Goal: Transaction & Acquisition: Purchase product/service

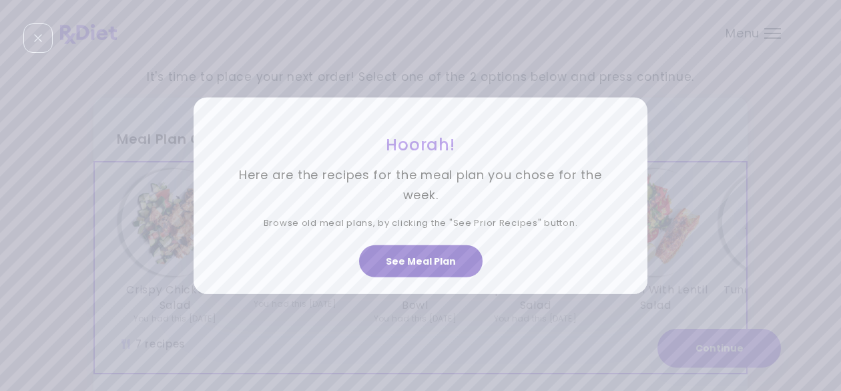
click at [433, 260] on button "See Meal Plan" at bounding box center [421, 261] width 124 height 32
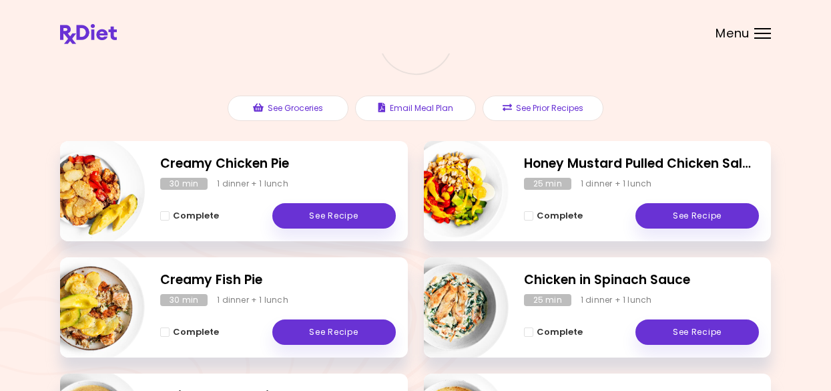
scroll to position [134, 0]
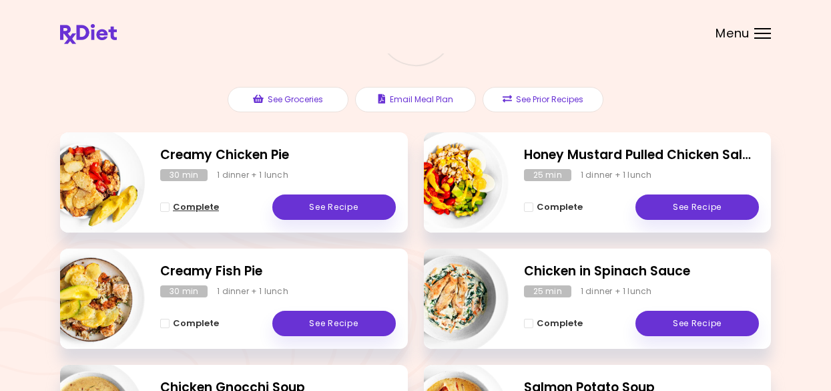
click at [166, 204] on span "Complete - Creamy Chicken Pie" at bounding box center [164, 206] width 9 height 9
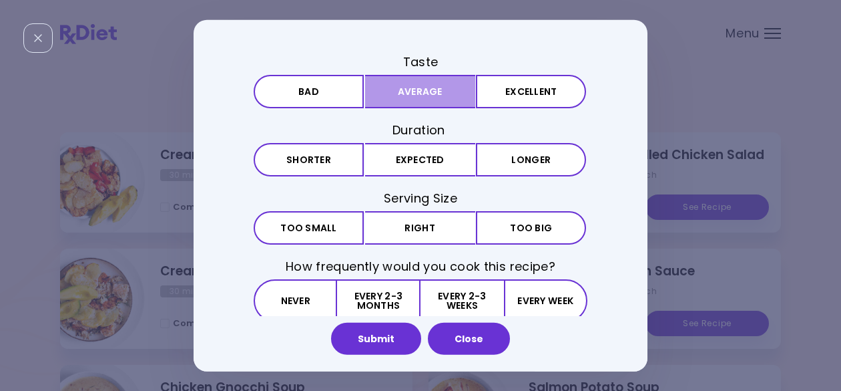
click at [421, 92] on button "Average" at bounding box center [420, 90] width 110 height 33
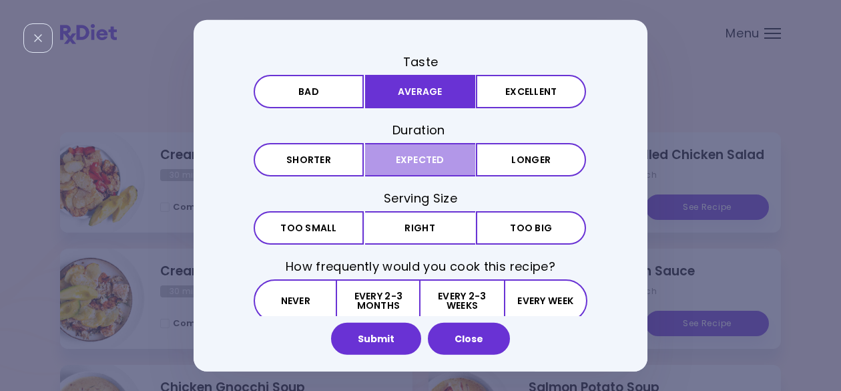
click at [413, 166] on button "Expected" at bounding box center [420, 159] width 110 height 33
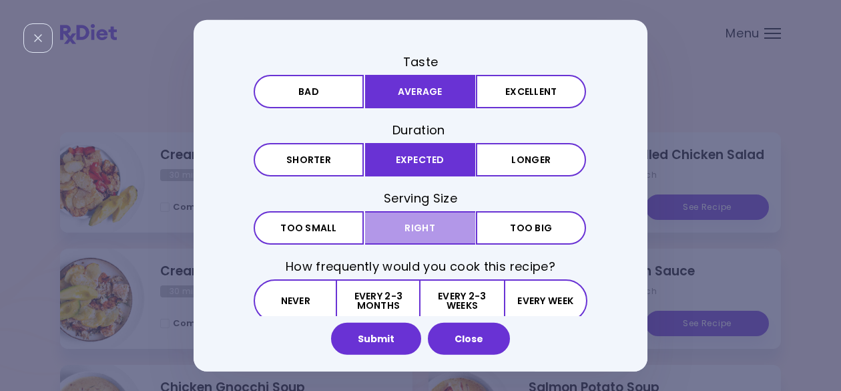
click at [415, 232] on button "Right" at bounding box center [420, 227] width 110 height 33
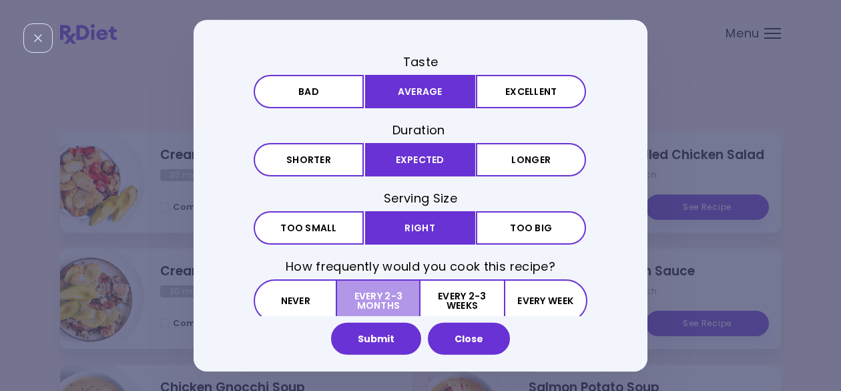
click at [356, 296] on button "Every 2-3 months" at bounding box center [378, 300] width 83 height 43
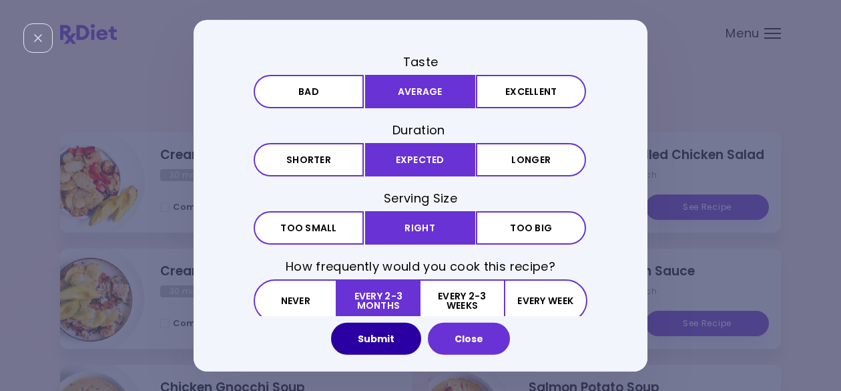
click at [390, 341] on button "Submit" at bounding box center [376, 339] width 90 height 32
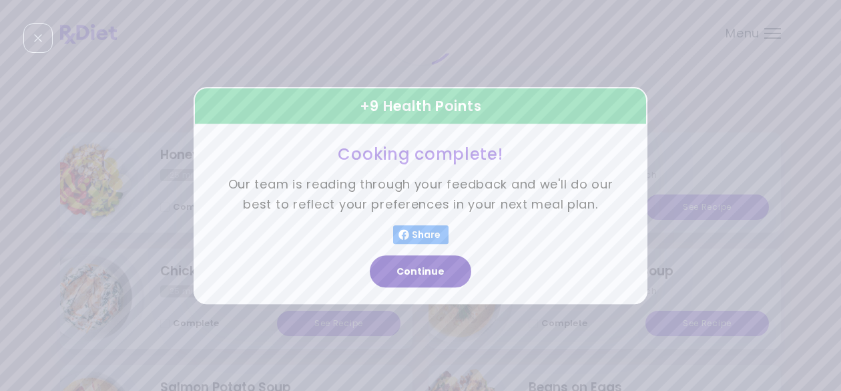
click at [422, 269] on button "Continue" at bounding box center [420, 271] width 101 height 32
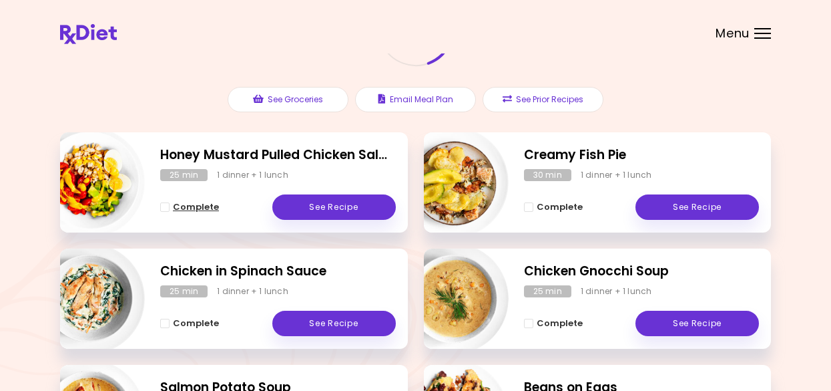
click at [170, 206] on button "Complete" at bounding box center [189, 207] width 59 height 16
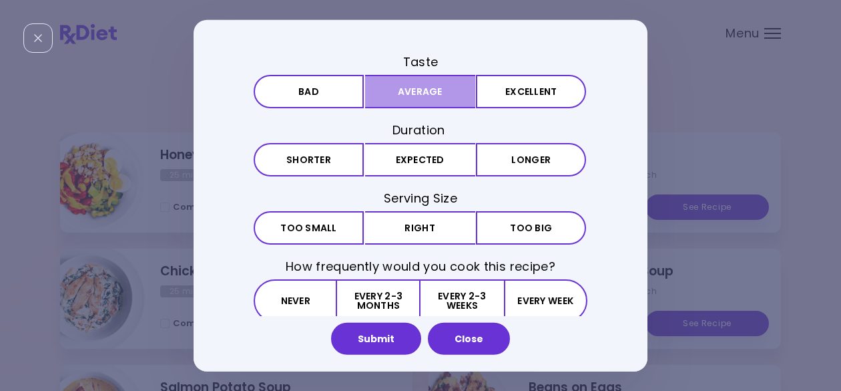
click at [419, 96] on button "Average" at bounding box center [420, 90] width 110 height 33
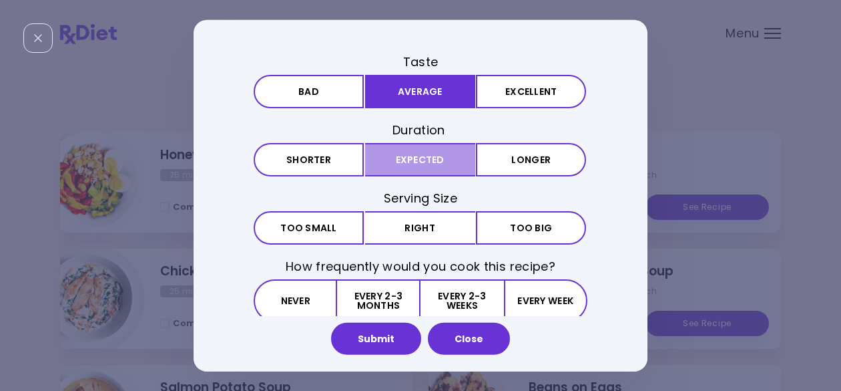
click at [437, 164] on button "Expected" at bounding box center [420, 159] width 110 height 33
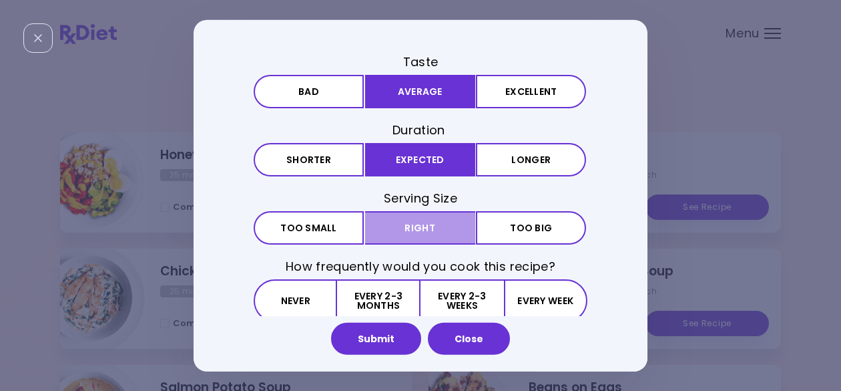
click at [413, 224] on button "Right" at bounding box center [420, 227] width 110 height 33
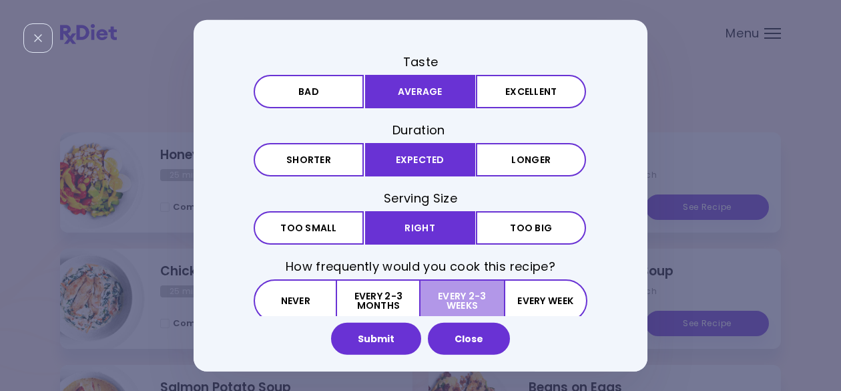
click at [459, 298] on button "Every 2-3 weeks" at bounding box center [462, 300] width 83 height 43
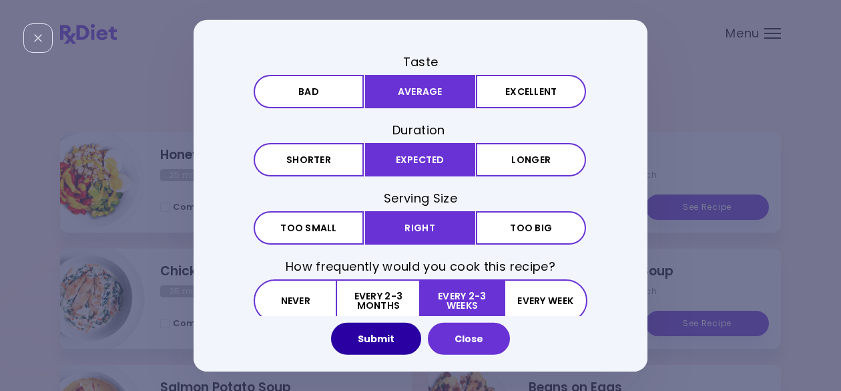
click at [379, 337] on button "Submit" at bounding box center [376, 339] width 90 height 32
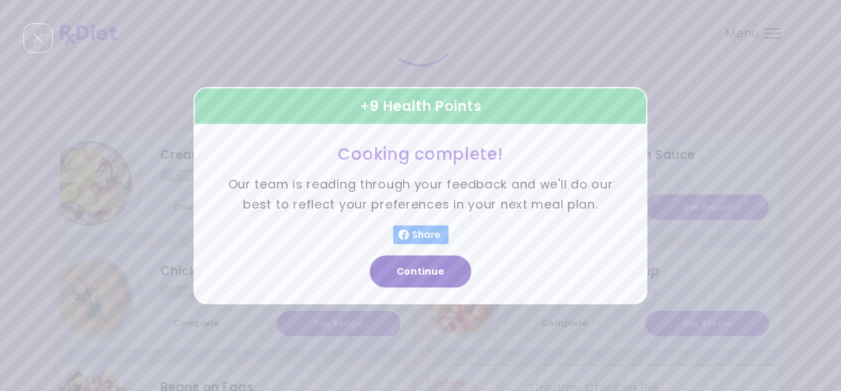
click at [427, 272] on button "Continue" at bounding box center [420, 271] width 101 height 32
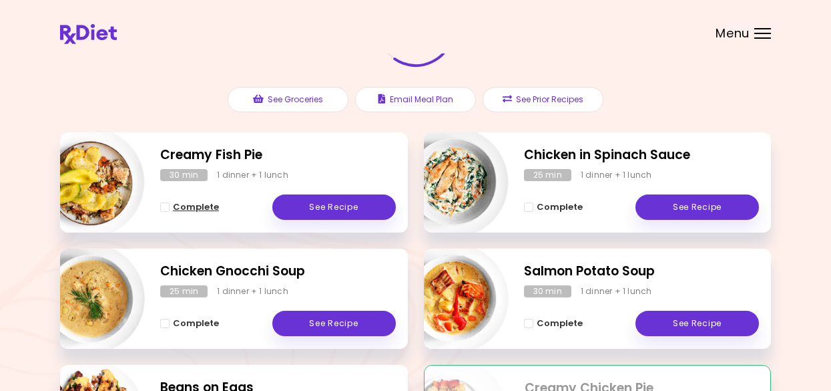
click at [170, 208] on button "Complete" at bounding box center [189, 207] width 59 height 16
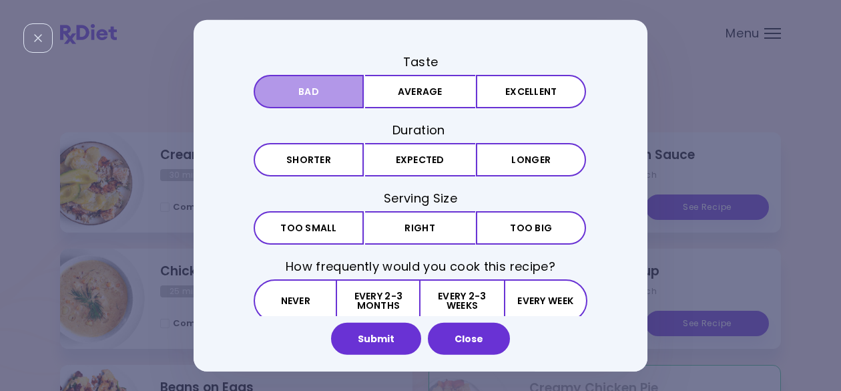
click at [306, 95] on button "Bad" at bounding box center [309, 90] width 110 height 33
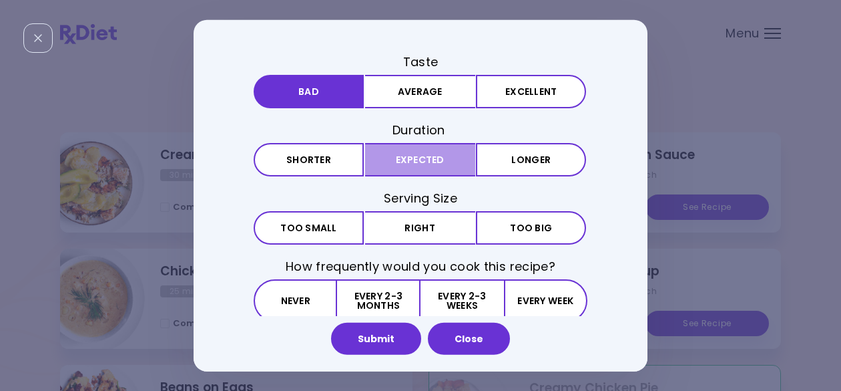
click at [406, 162] on button "Expected" at bounding box center [420, 159] width 110 height 33
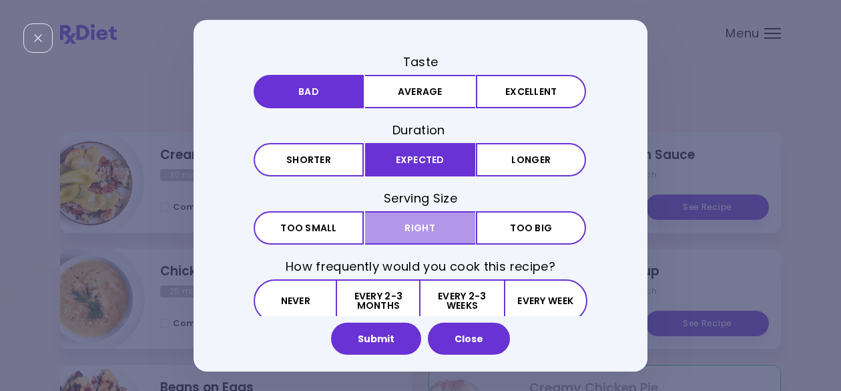
click at [443, 233] on button "Right" at bounding box center [420, 227] width 110 height 33
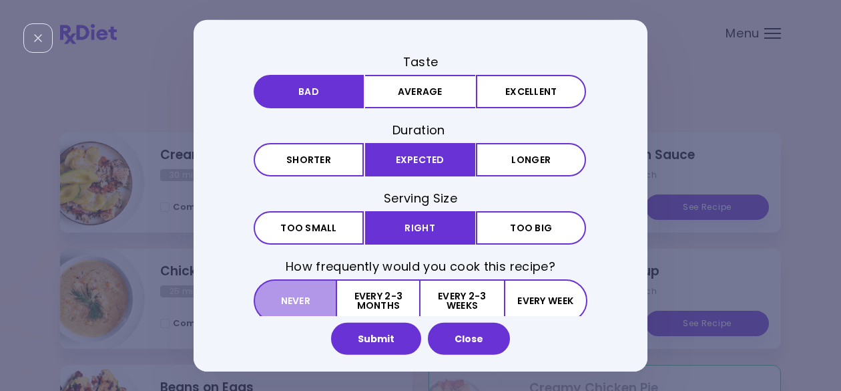
click at [300, 287] on button "Never" at bounding box center [295, 300] width 83 height 43
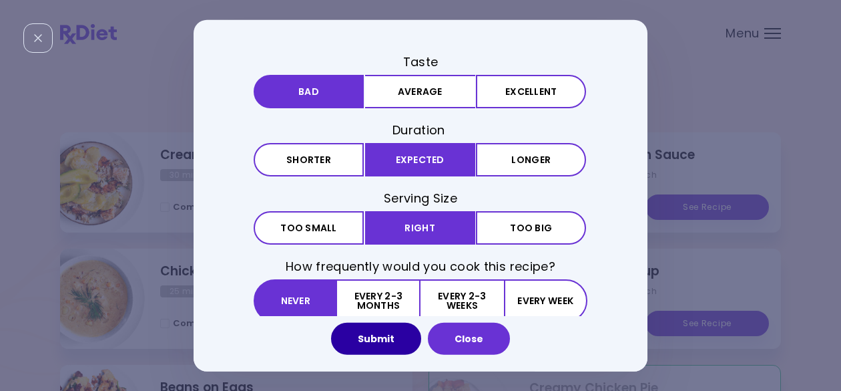
click at [385, 340] on button "Submit" at bounding box center [376, 339] width 90 height 32
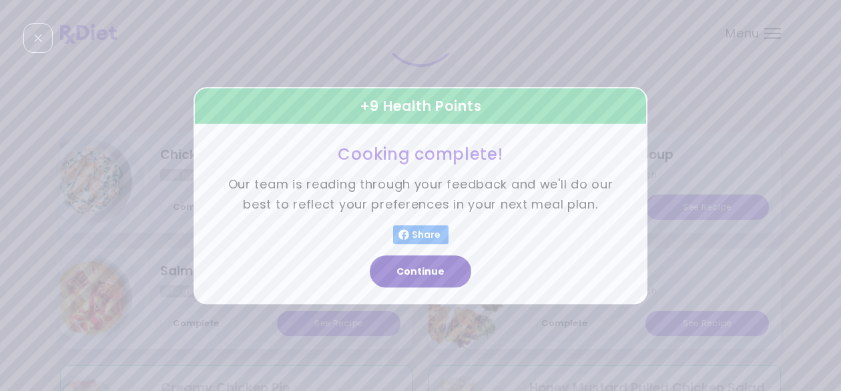
click at [437, 272] on button "Continue" at bounding box center [420, 271] width 101 height 32
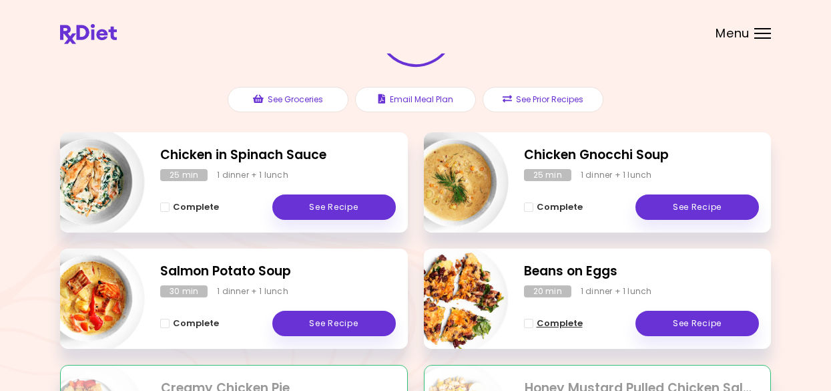
click at [532, 319] on span "Complete - Beans on Eggs" at bounding box center [528, 323] width 9 height 9
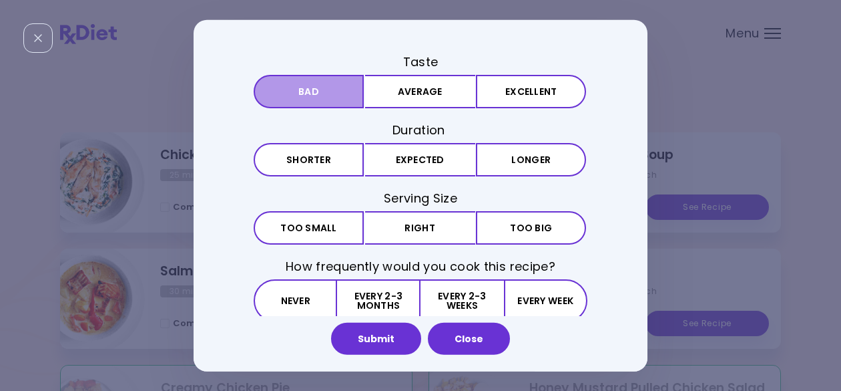
click at [304, 92] on button "Bad" at bounding box center [309, 90] width 110 height 33
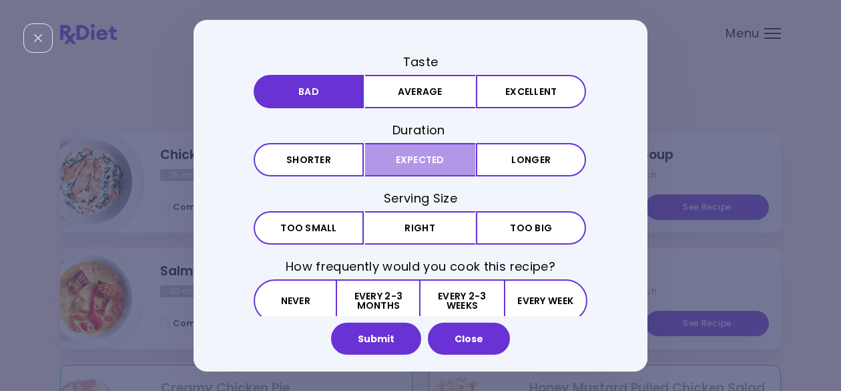
click at [405, 163] on button "Expected" at bounding box center [420, 159] width 110 height 33
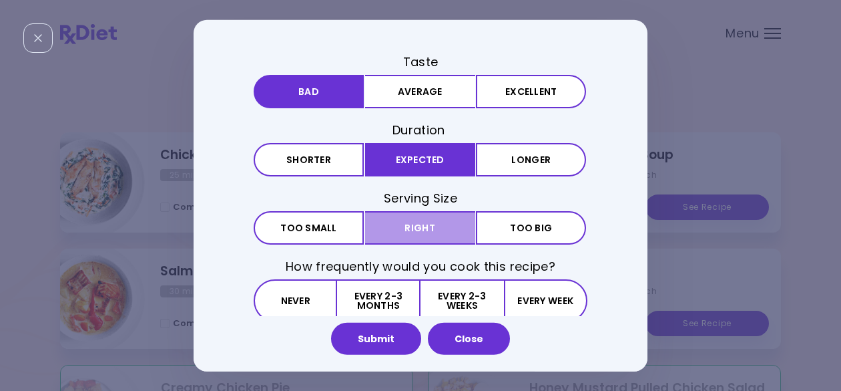
click at [415, 226] on button "Right" at bounding box center [420, 227] width 110 height 33
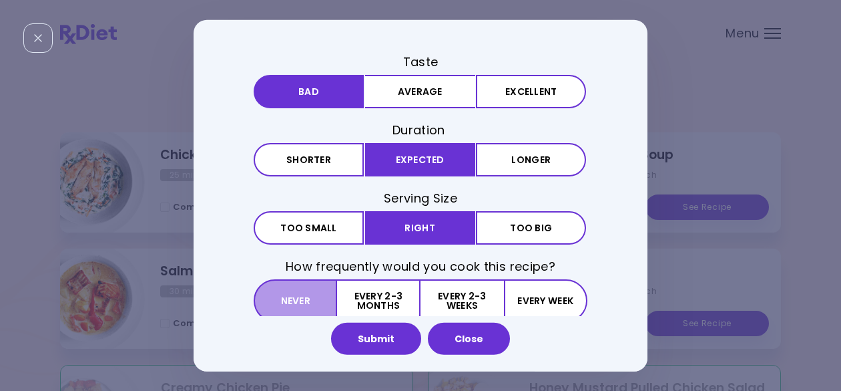
click at [301, 298] on button "Never" at bounding box center [295, 300] width 83 height 43
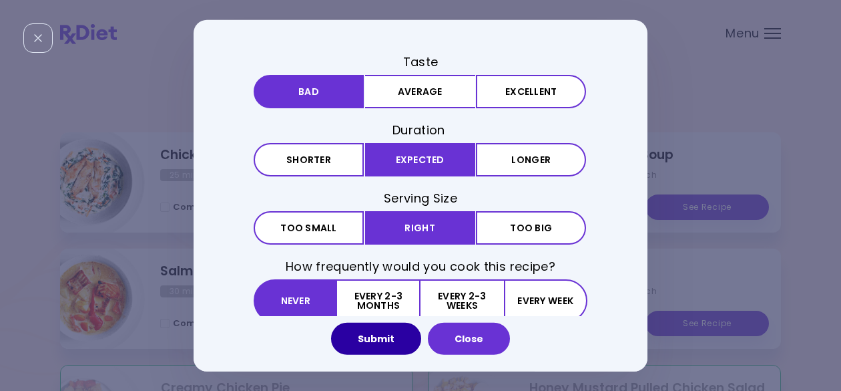
click at [389, 337] on button "Submit" at bounding box center [376, 339] width 90 height 32
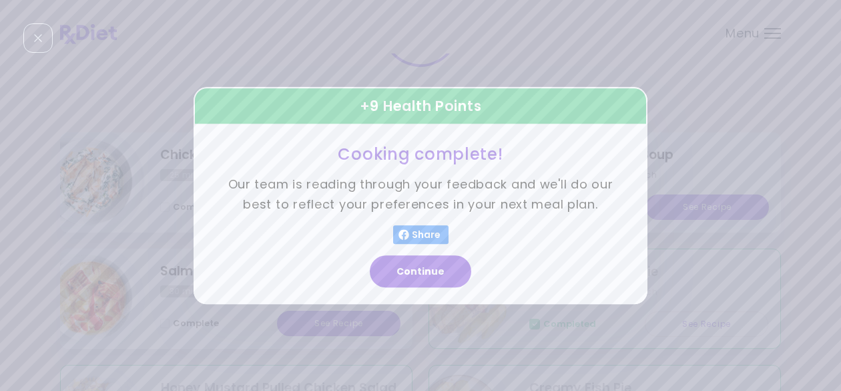
click at [429, 268] on button "Continue" at bounding box center [420, 271] width 101 height 32
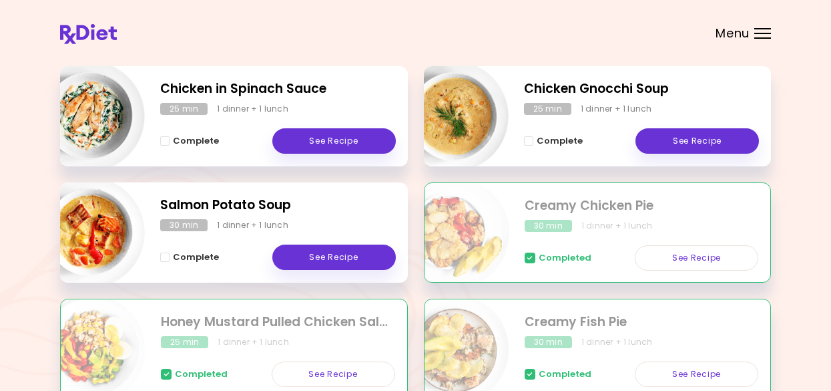
scroll to position [196, 0]
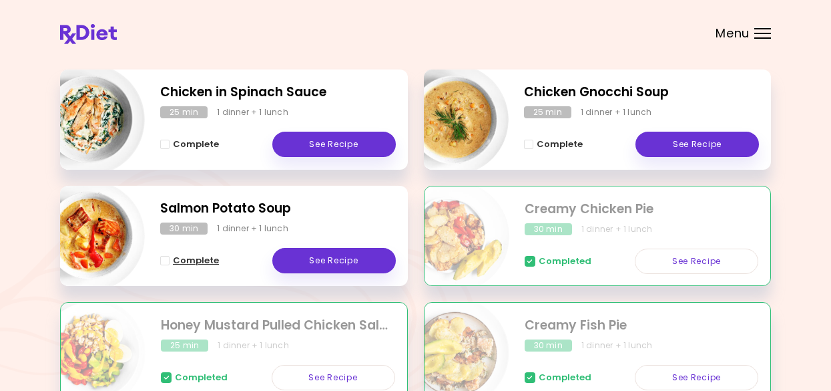
click at [169, 262] on span "Complete - Salmon Potato Soup" at bounding box center [164, 260] width 9 height 9
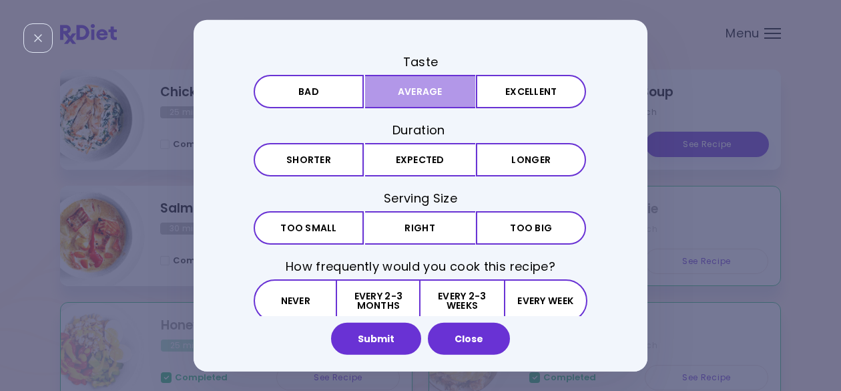
click at [417, 97] on button "Average" at bounding box center [420, 90] width 110 height 33
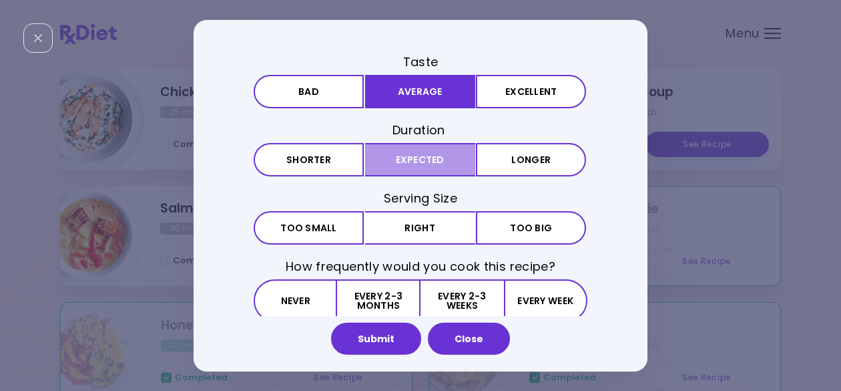
click at [406, 163] on button "Expected" at bounding box center [420, 159] width 110 height 33
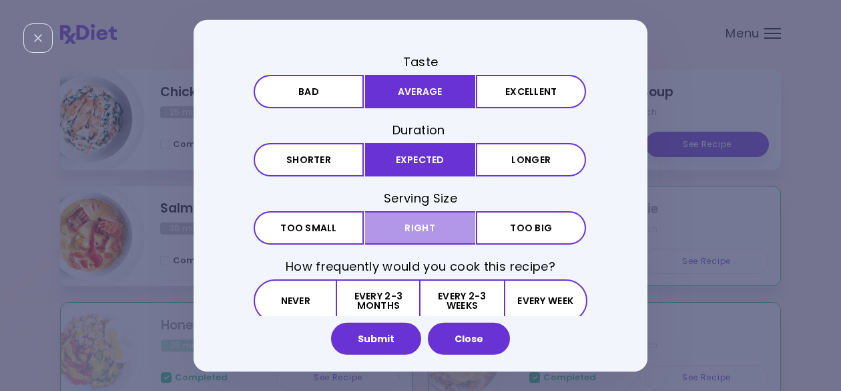
click at [407, 234] on button "Right" at bounding box center [420, 227] width 110 height 33
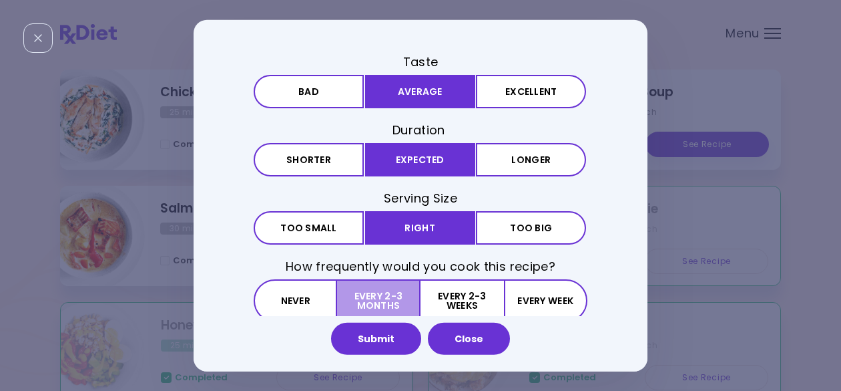
click at [361, 298] on button "Every 2-3 months" at bounding box center [378, 300] width 83 height 43
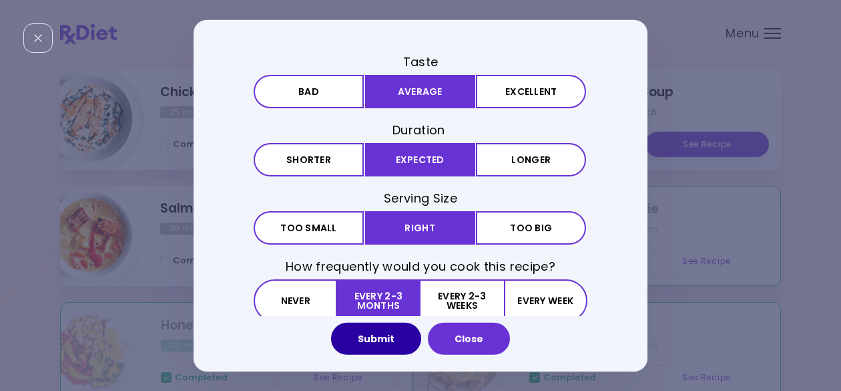
click at [380, 345] on button "Submit" at bounding box center [376, 339] width 90 height 32
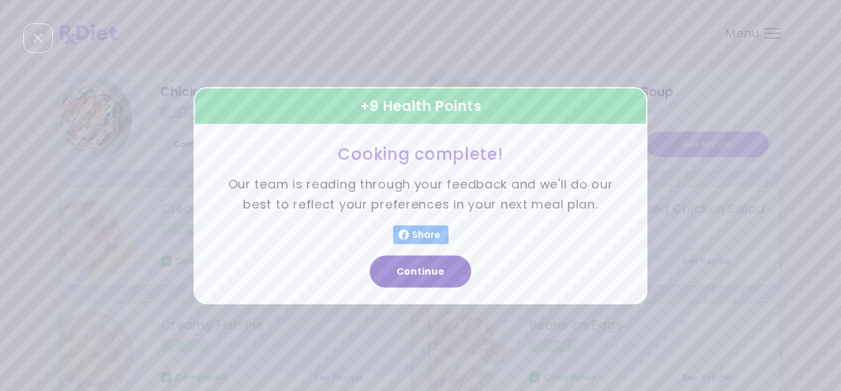
click at [428, 278] on button "Continue" at bounding box center [420, 271] width 101 height 32
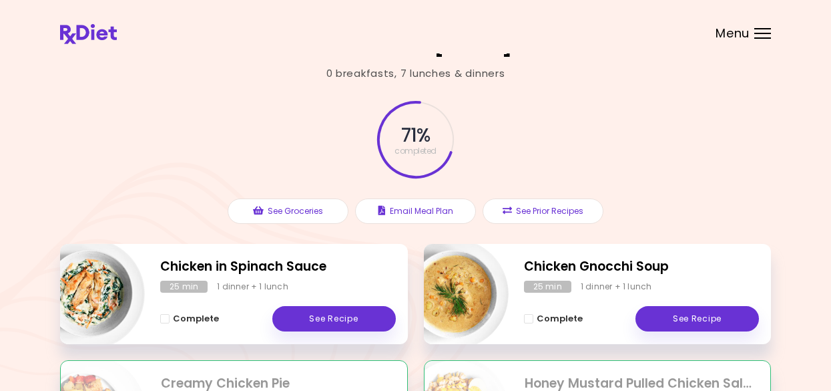
scroll to position [0, 0]
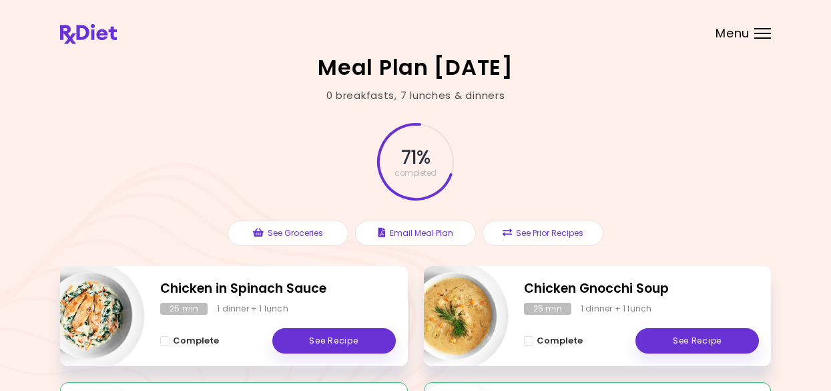
click at [759, 42] on header at bounding box center [415, 26] width 831 height 53
click at [764, 27] on header at bounding box center [415, 26] width 831 height 53
click at [766, 33] on div at bounding box center [763, 33] width 17 height 1
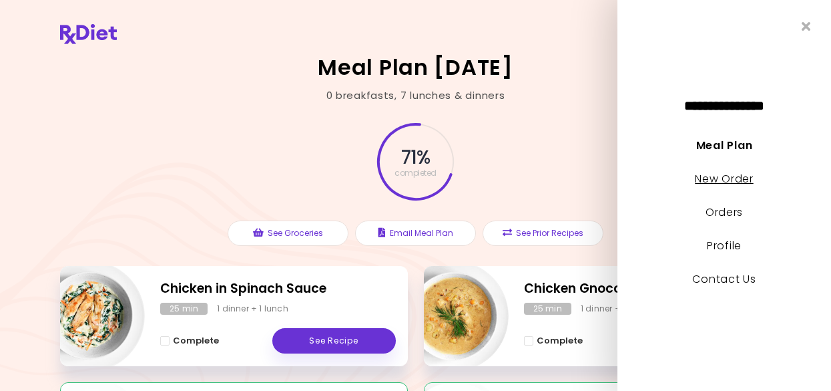
click at [737, 181] on link "New Order" at bounding box center [724, 178] width 58 height 15
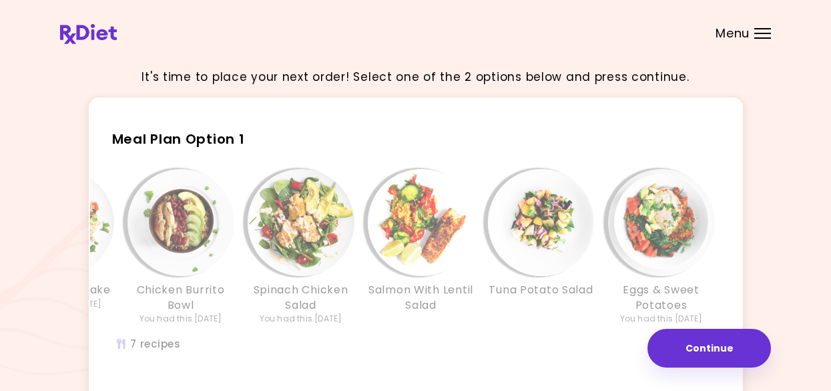
click at [300, 220] on img "Info - Spinach Chicken Salad - Meal Plan Option 1" at bounding box center [301, 222] width 107 height 107
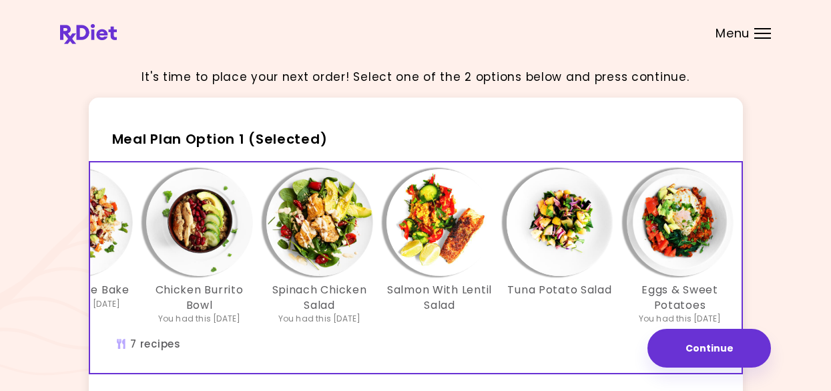
scroll to position [0, 230]
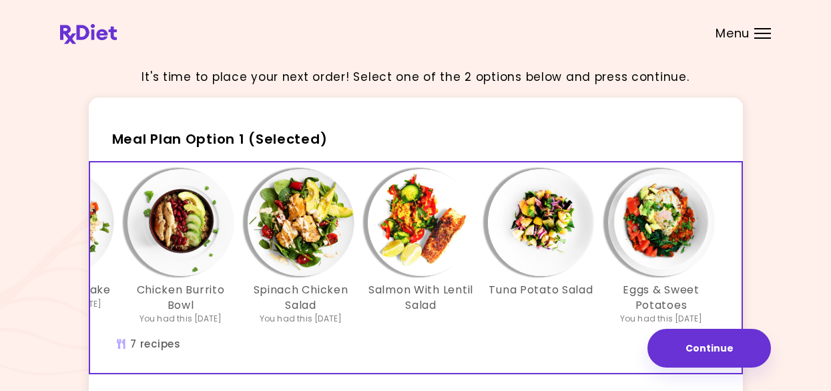
click at [550, 315] on div "Tuna Potato Salad" at bounding box center [541, 247] width 120 height 156
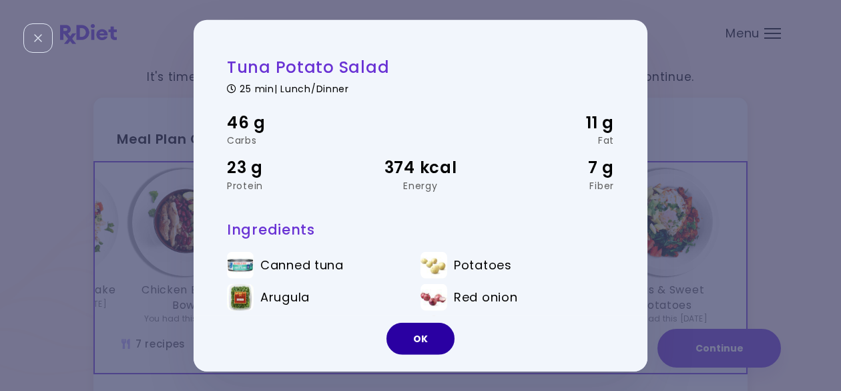
click at [425, 341] on button "OK" at bounding box center [421, 339] width 68 height 32
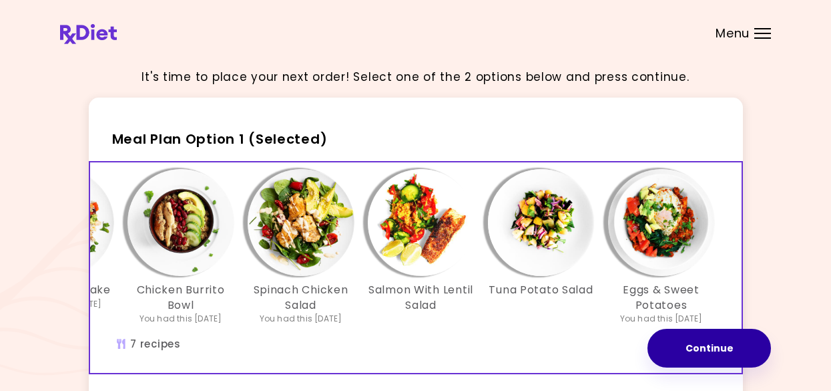
click at [680, 346] on button "Continue" at bounding box center [710, 348] width 124 height 39
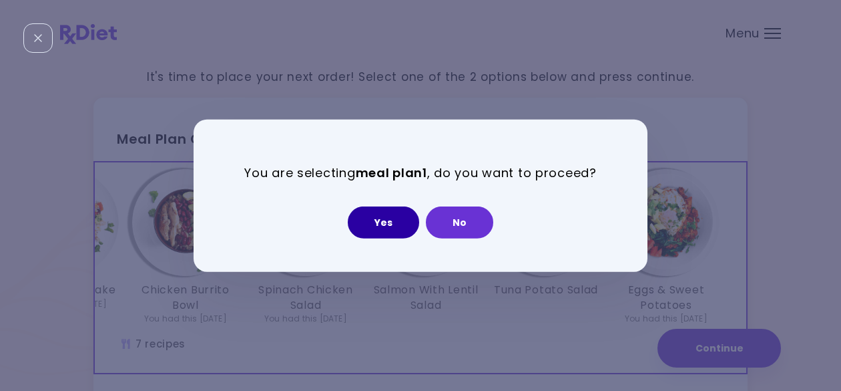
click at [377, 220] on button "Yes" at bounding box center [383, 222] width 71 height 32
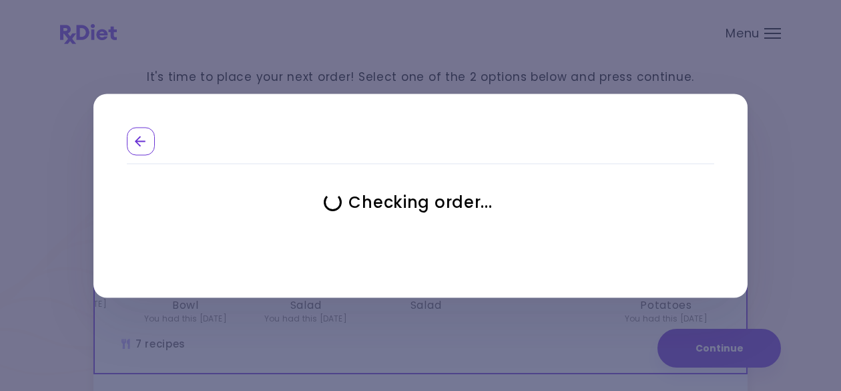
select select "**********"
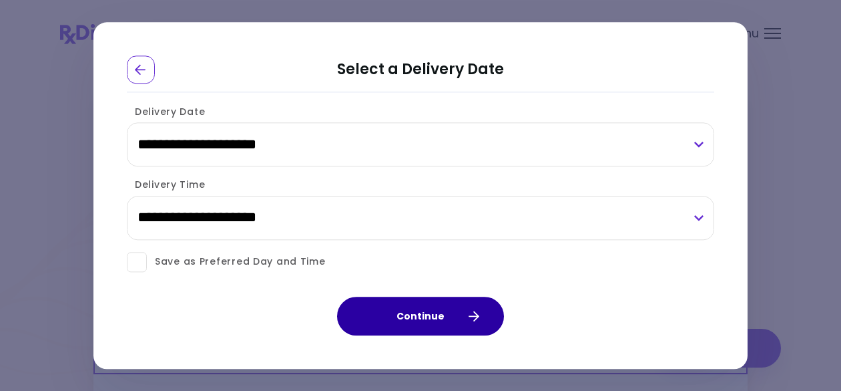
click at [383, 318] on button "Continue" at bounding box center [420, 315] width 167 height 39
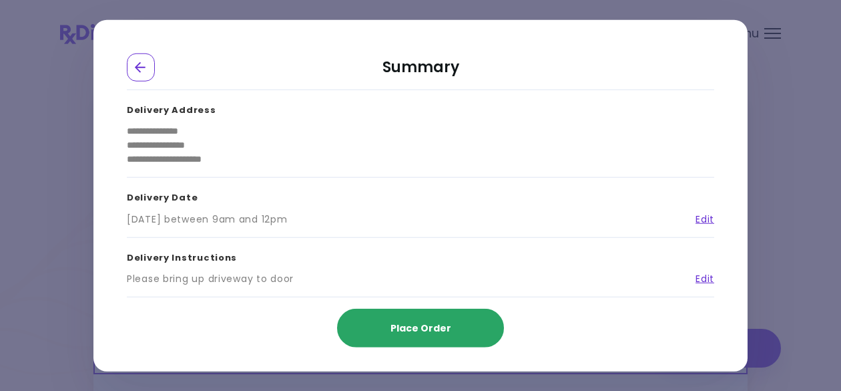
click at [383, 320] on button "Place Order" at bounding box center [420, 327] width 167 height 39
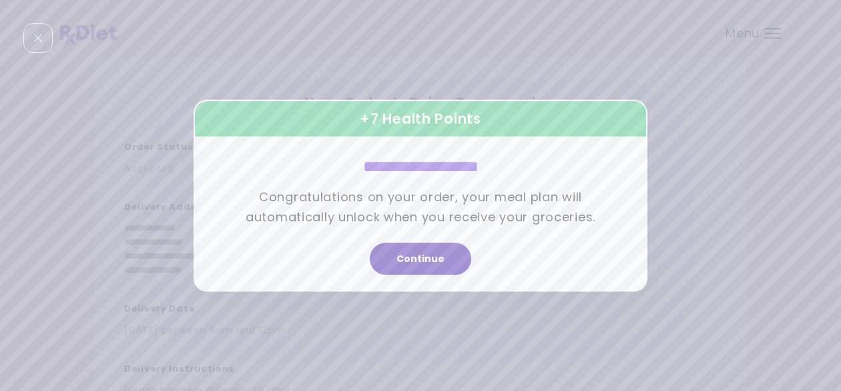
click at [427, 258] on button "Continue" at bounding box center [420, 258] width 101 height 32
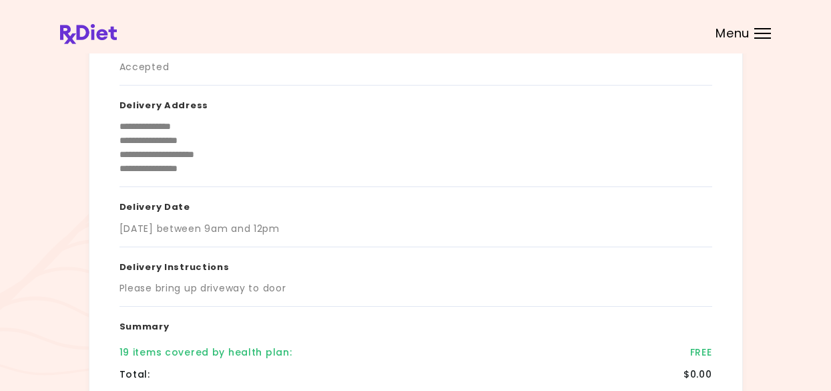
scroll to position [200, 0]
